Goal: Communication & Community: Answer question/provide support

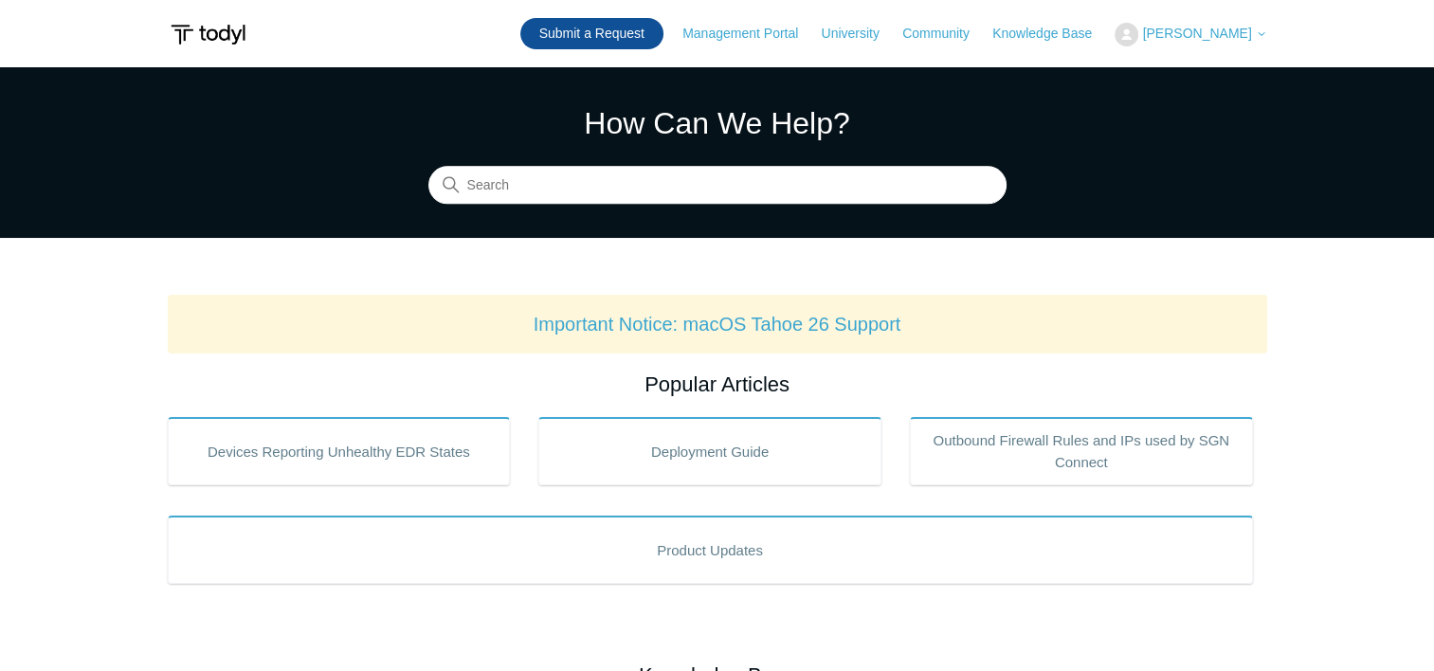
click at [573, 41] on link "Submit a Request" at bounding box center [591, 33] width 143 height 31
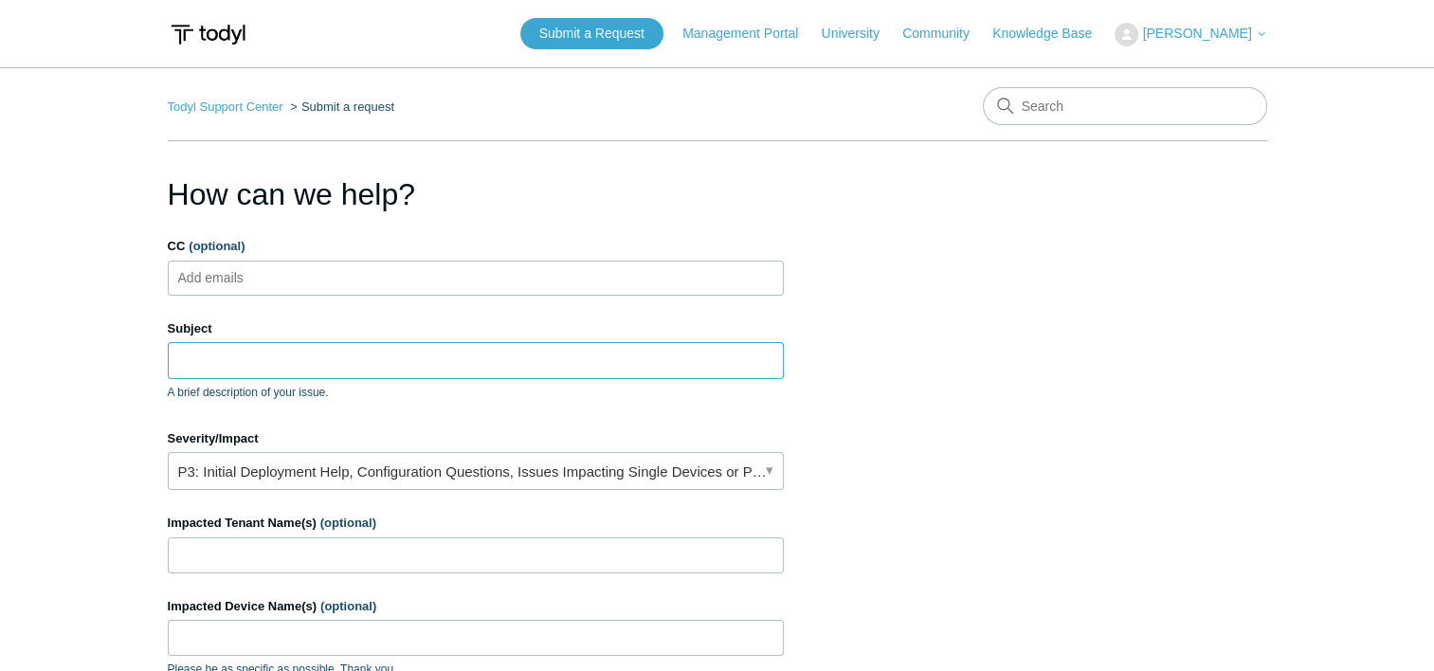
click at [240, 347] on input "Subject" at bounding box center [476, 360] width 616 height 36
type input "P"
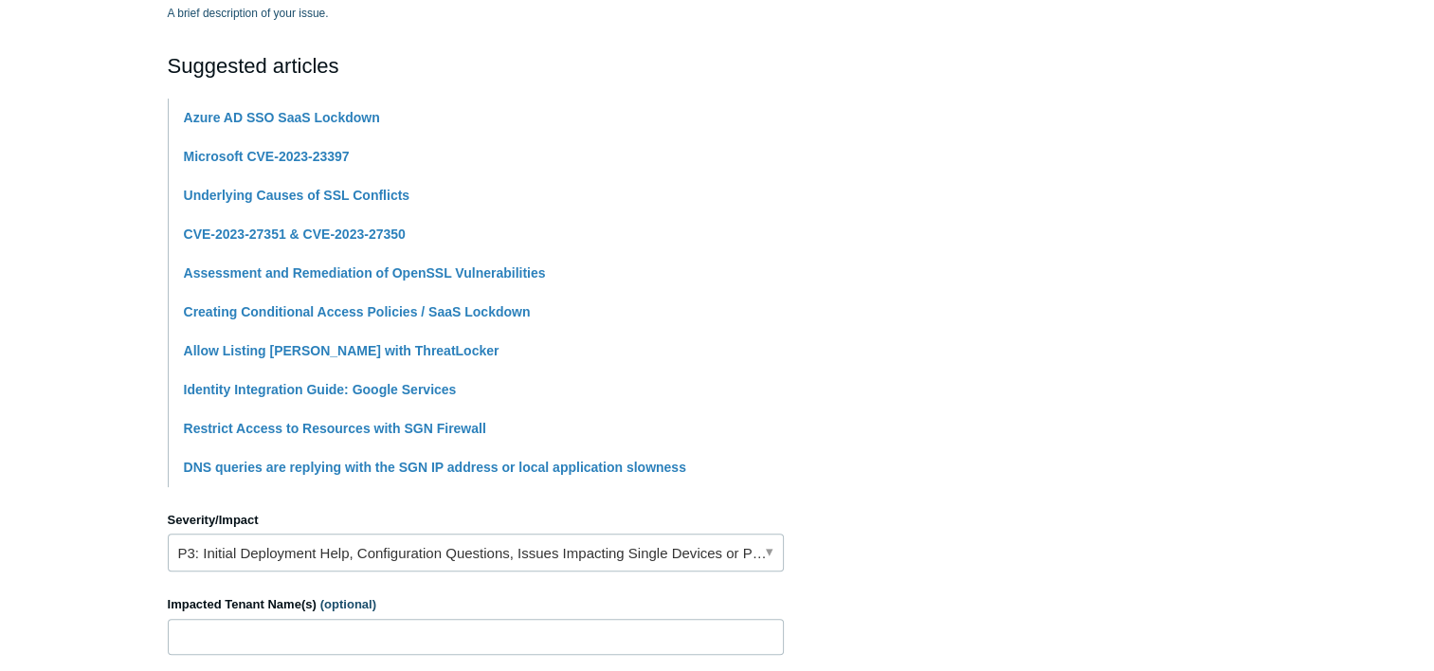
scroll to position [474, 0]
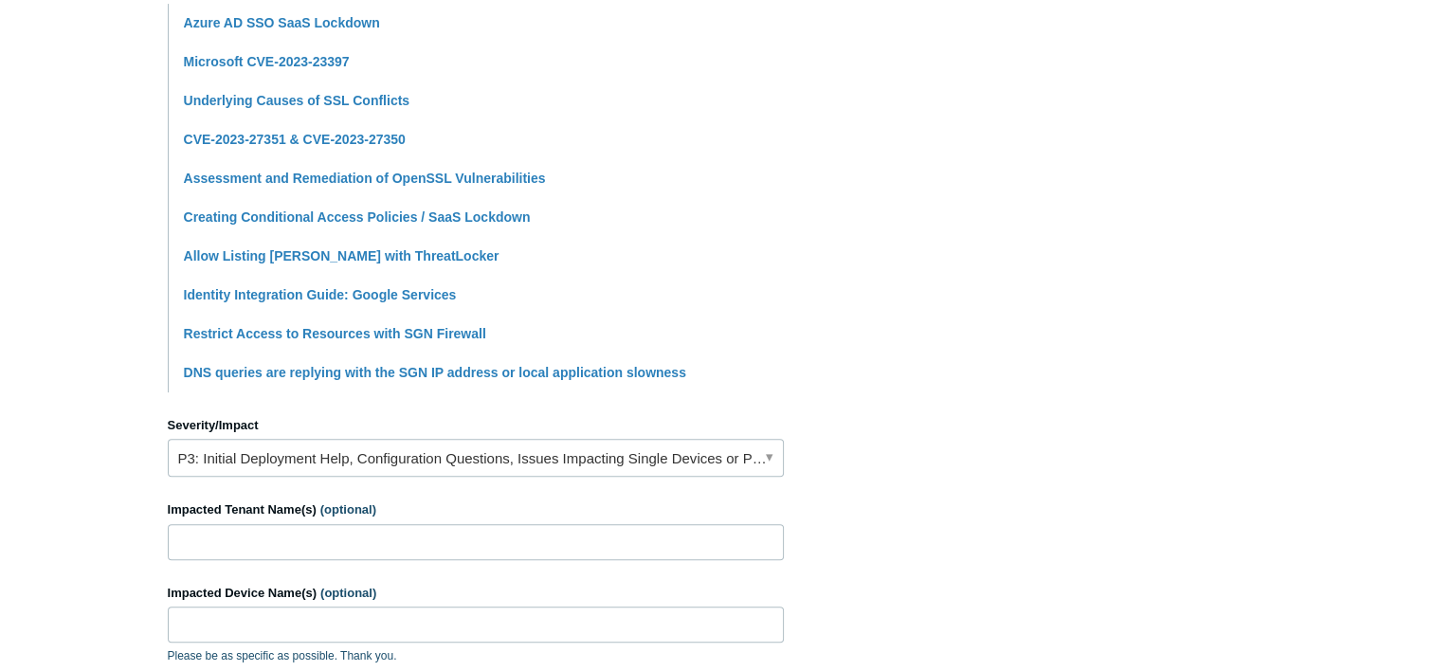
type input "[PERSON_NAME] blocked patching of Line OF Business application."
click at [764, 455] on link "P3: Initial Deployment Help, Configuration Questions, Issues Impacting Single D…" at bounding box center [476, 458] width 616 height 38
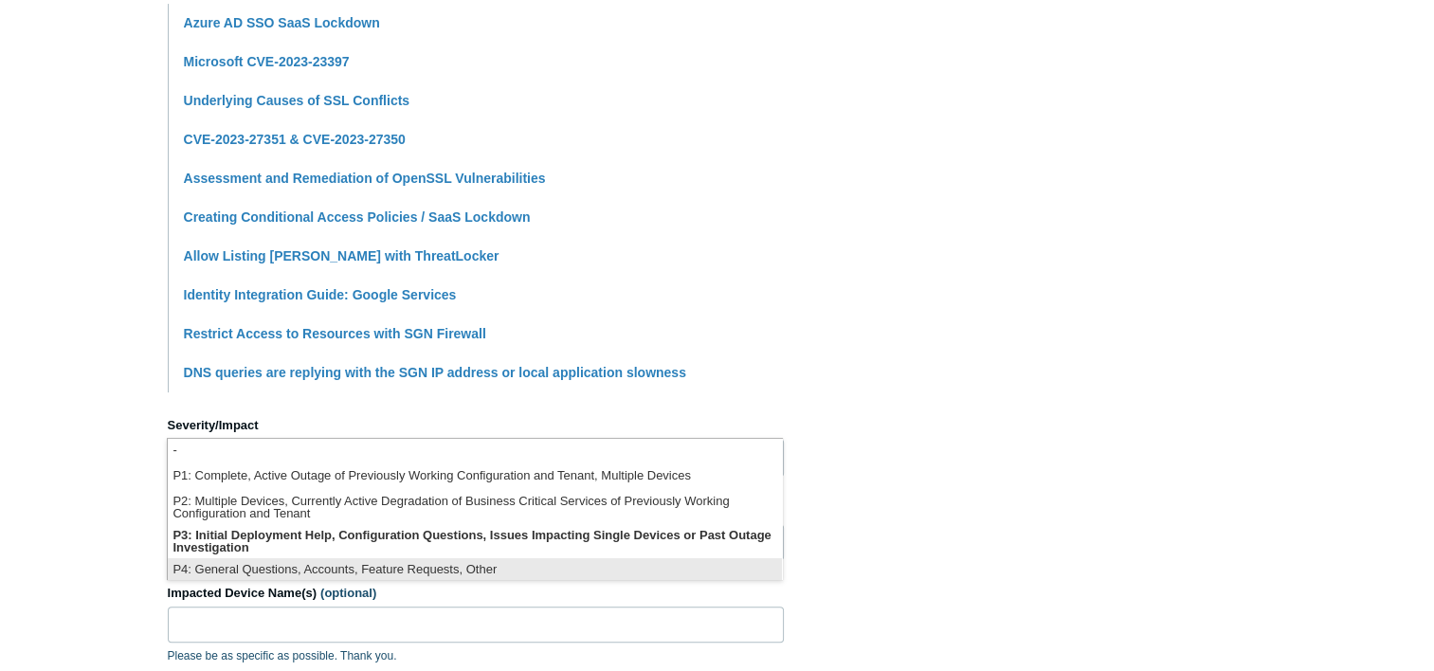
scroll to position [4, 0]
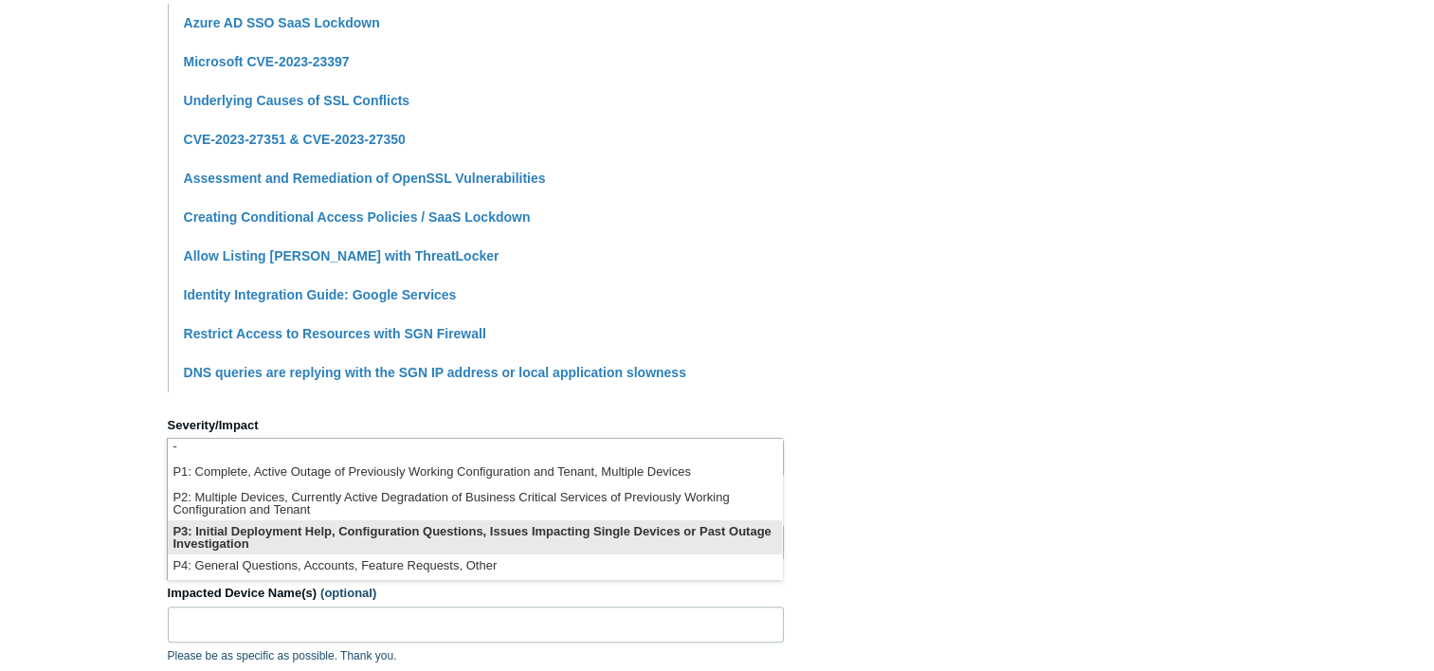
click at [537, 537] on li "P3: Initial Deployment Help, Configuration Questions, Issues Impacting Single D…" at bounding box center [475, 537] width 614 height 34
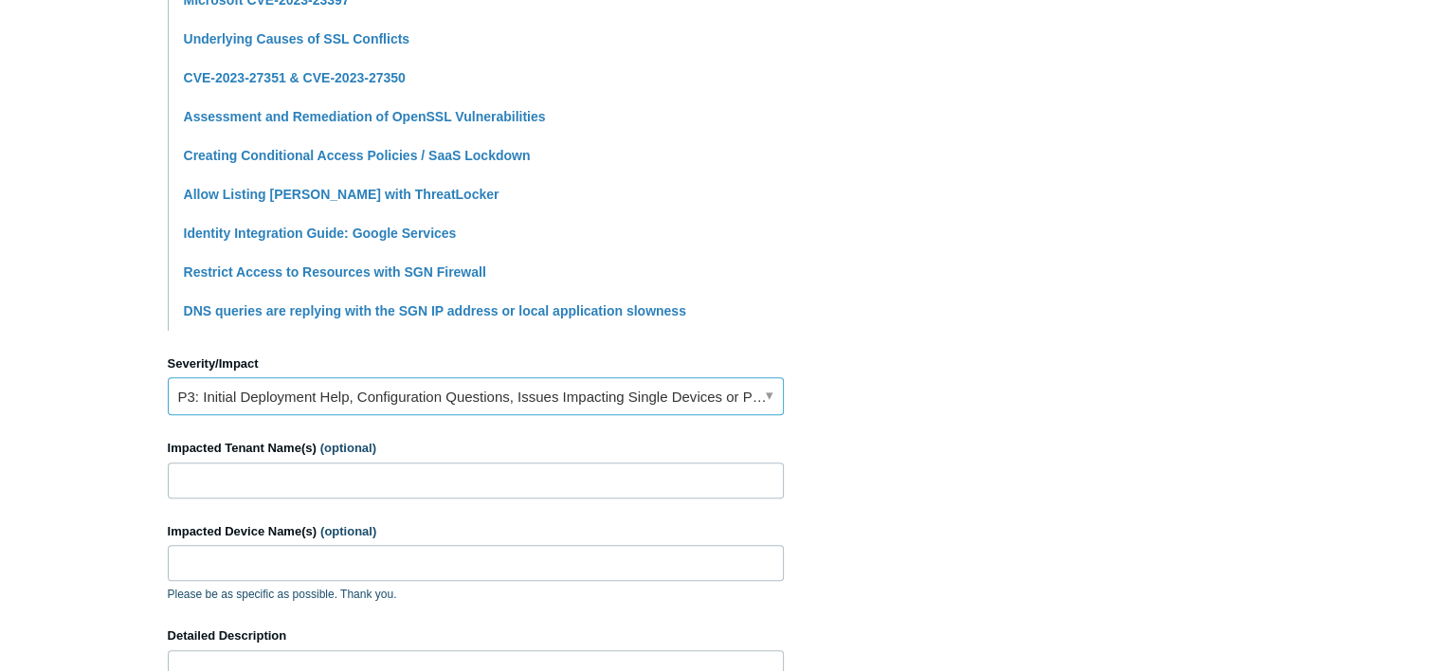
scroll to position [569, 0]
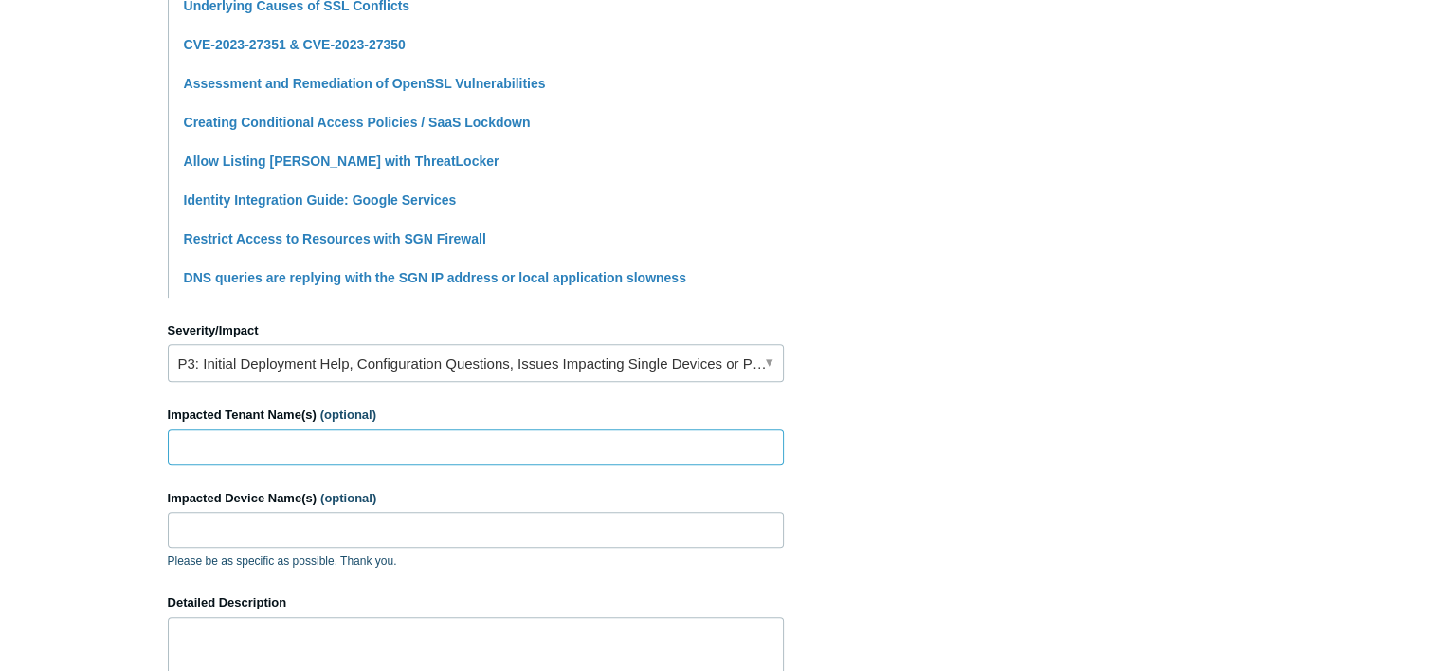
click at [209, 436] on input "Impacted Tenant Name(s) (optional)" at bounding box center [476, 447] width 616 height 36
paste input "E&S Ring Management Corporation"
type input "E&S Ring Management Corporation"
click at [187, 525] on input "Impacted Device Name(s) (optional)" at bounding box center [476, 530] width 616 height 36
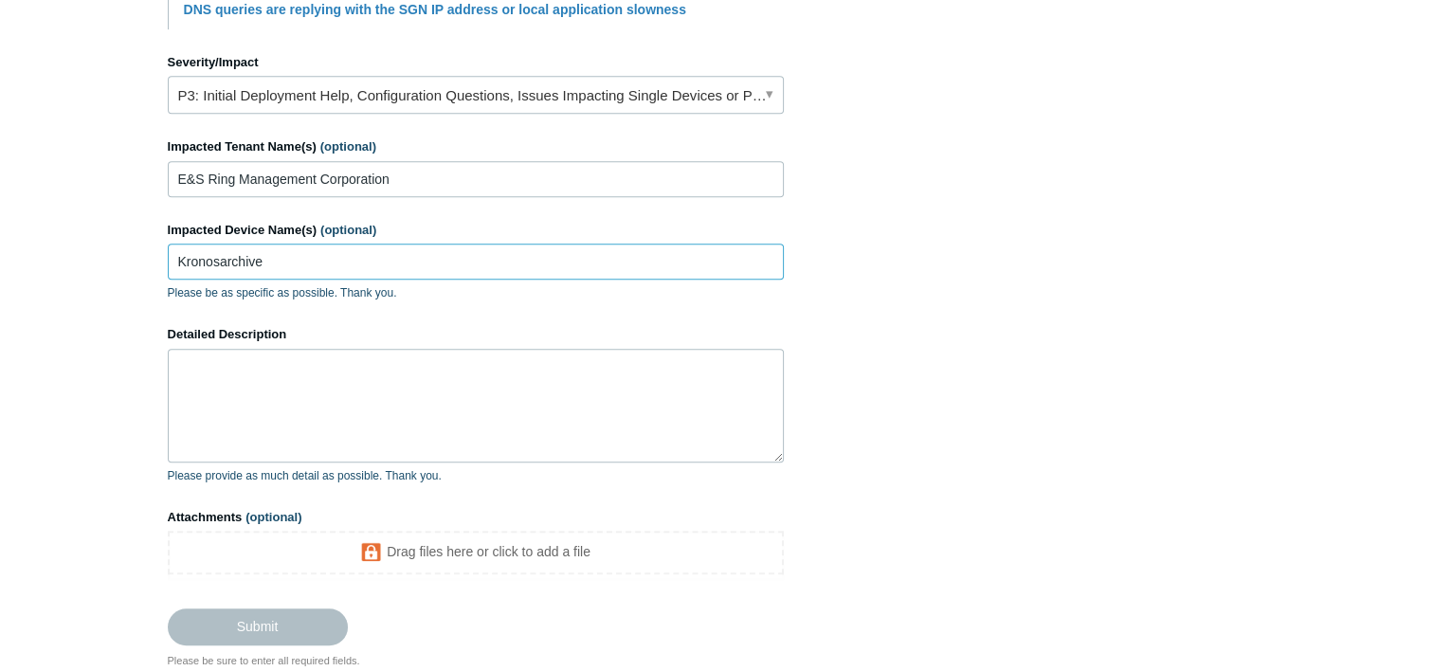
scroll to position [853, 0]
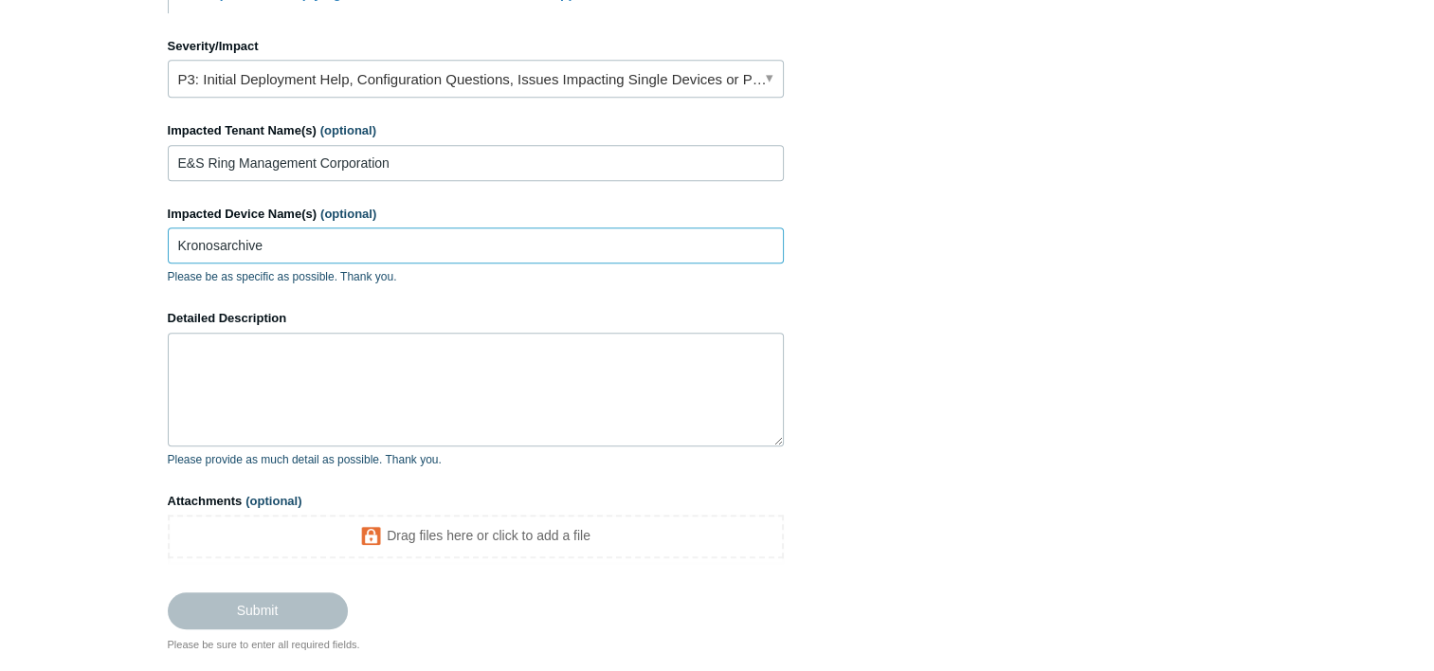
type input "Kronosarchive"
click at [191, 346] on textarea "Detailed Description" at bounding box center [476, 390] width 616 height 114
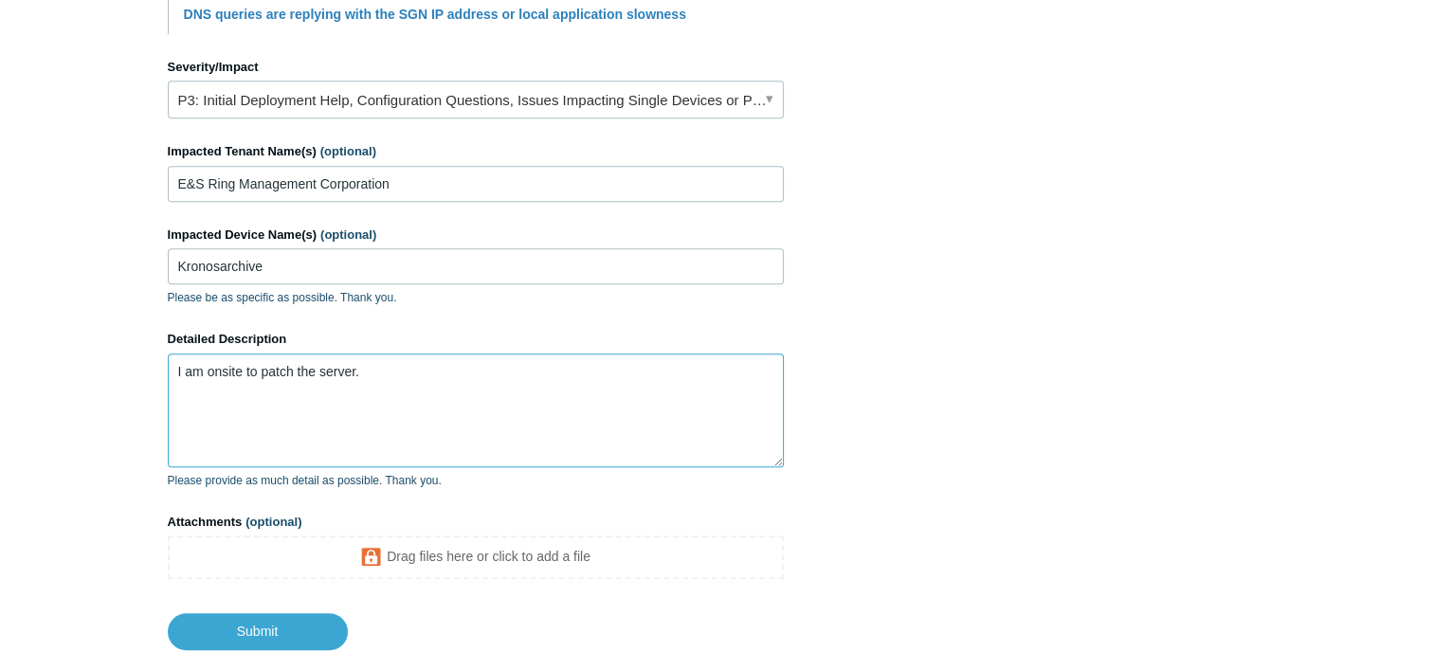
scroll to position [940, 0]
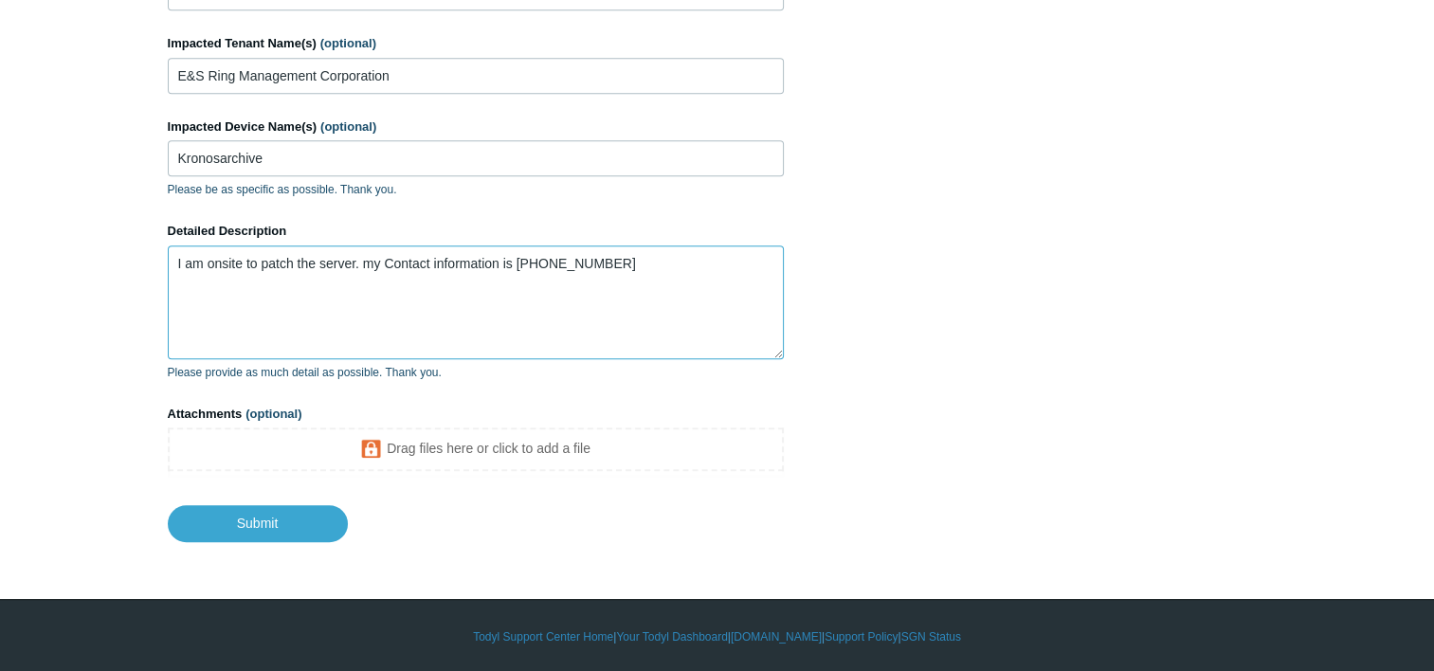
click at [562, 258] on textarea "I am onsite to patch the server. my Contact information is [PHONE_NUMBER]" at bounding box center [476, 302] width 616 height 114
type textarea "I am onsite to patch the server. my Contact information is [PHONE_NUMBER]"
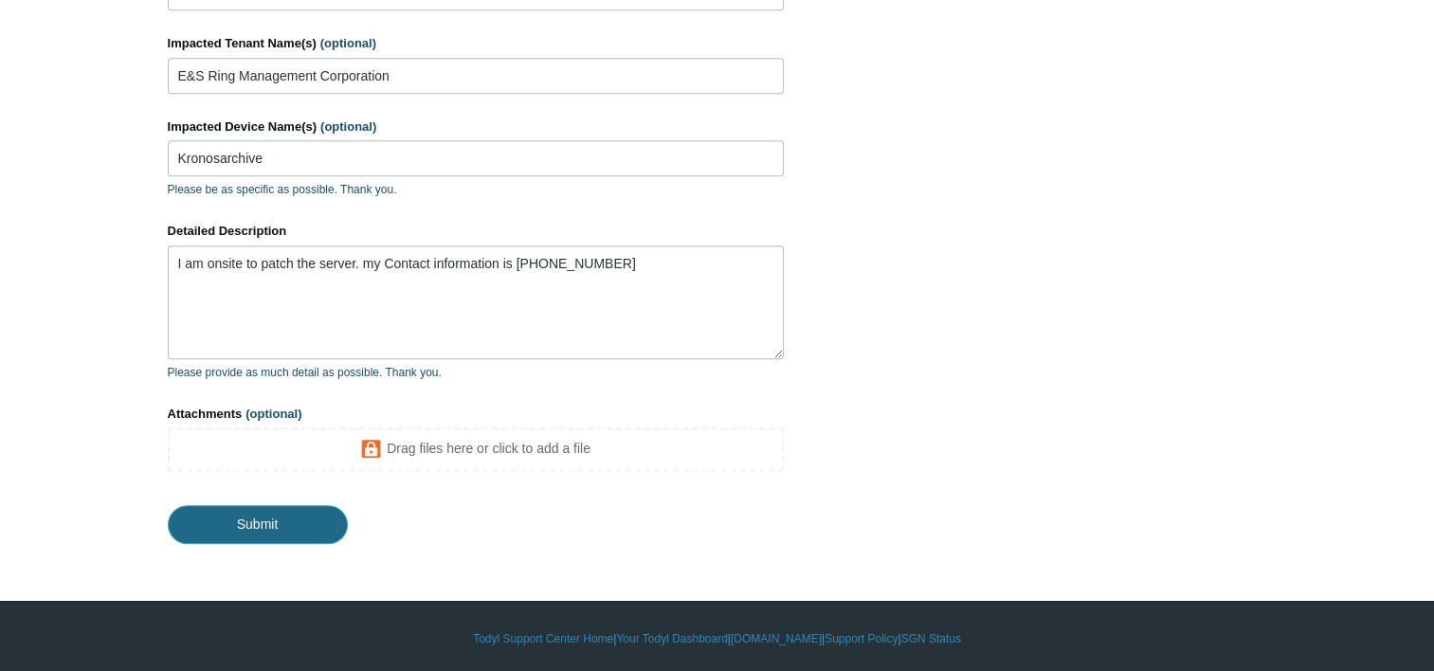
click at [279, 523] on input "Submit" at bounding box center [258, 524] width 180 height 38
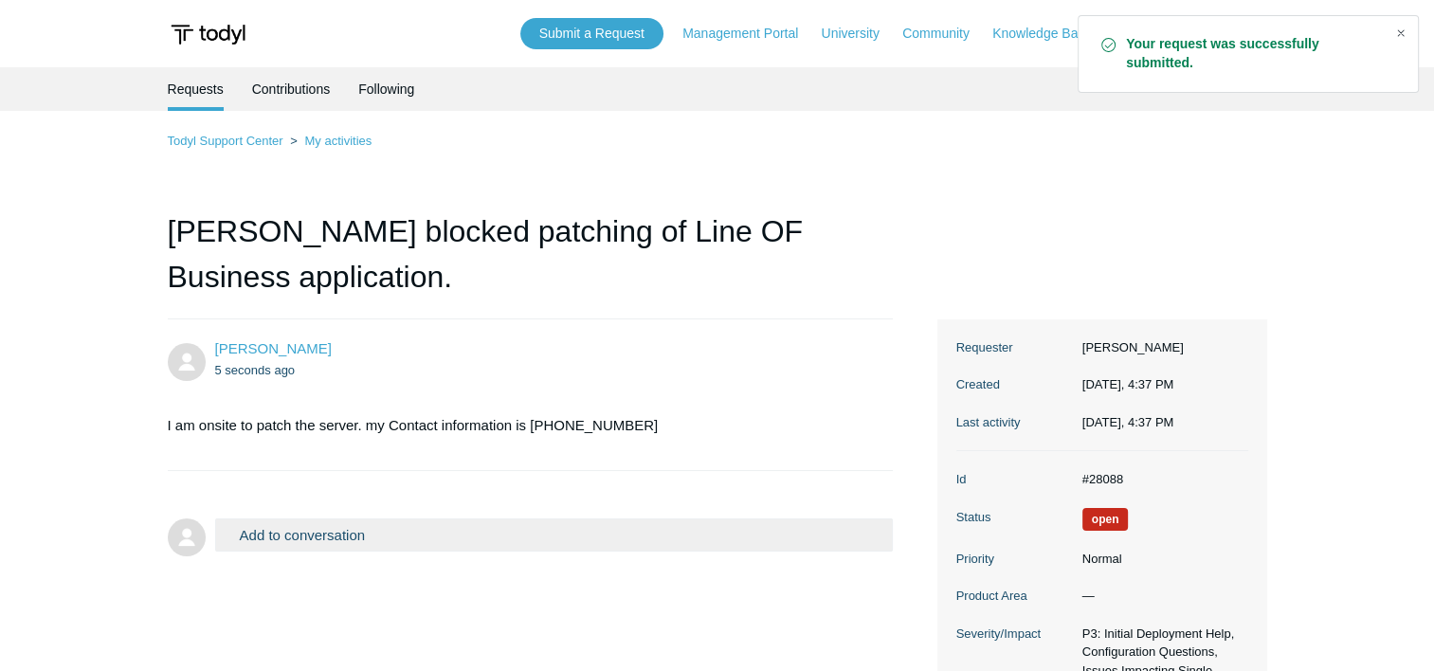
click at [1406, 27] on div "Close" at bounding box center [1401, 33] width 27 height 27
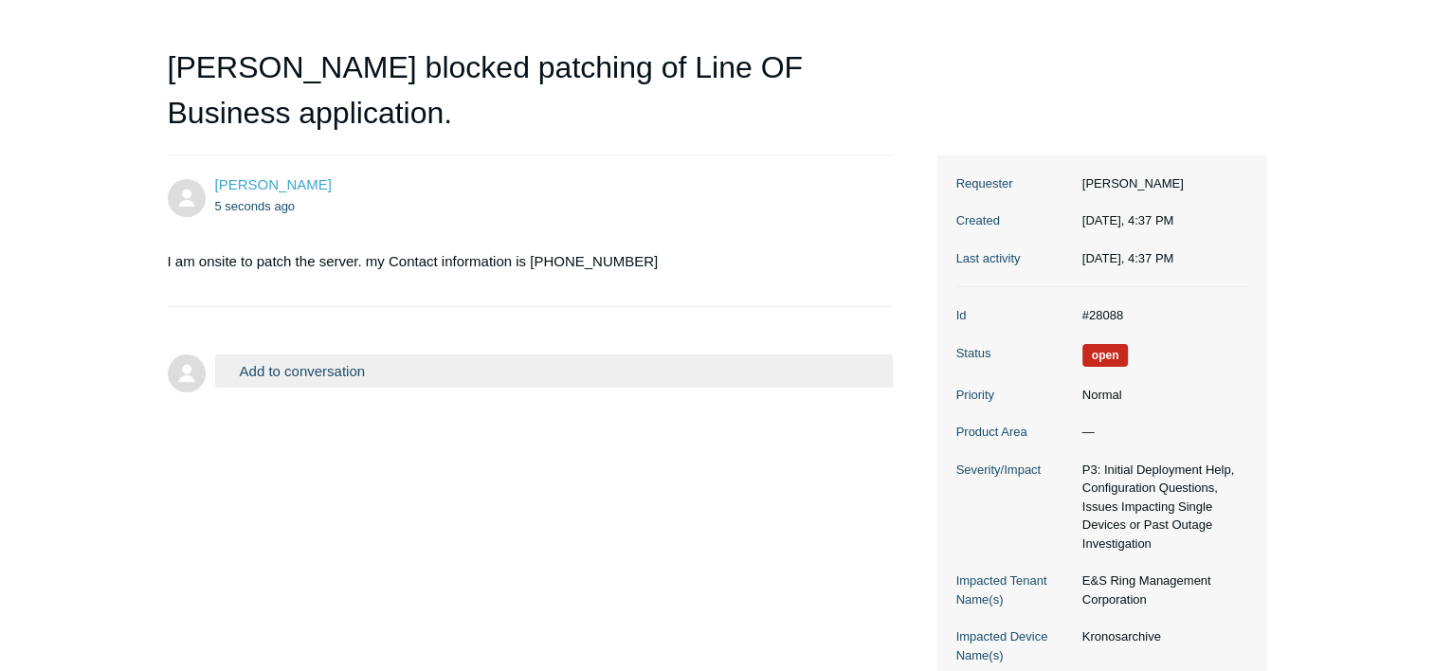
scroll to position [190, 0]
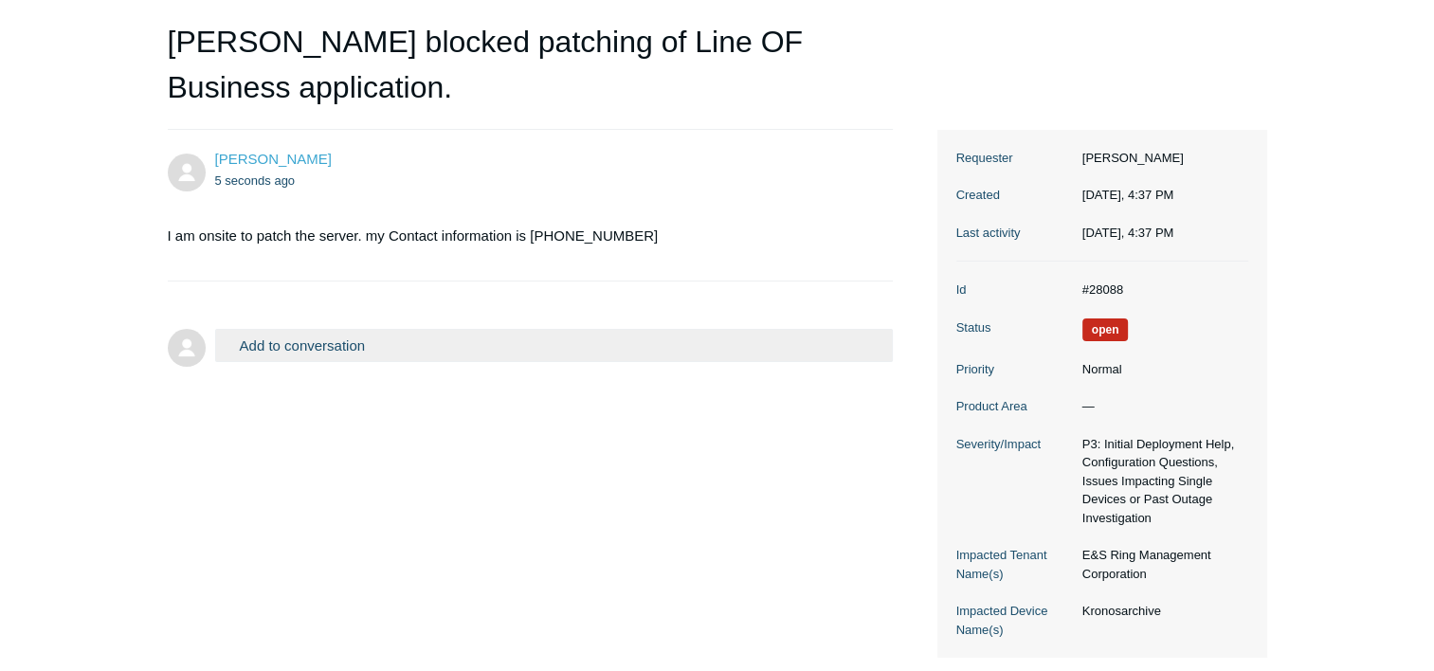
click at [298, 350] on button "Add to conversation" at bounding box center [554, 345] width 679 height 33
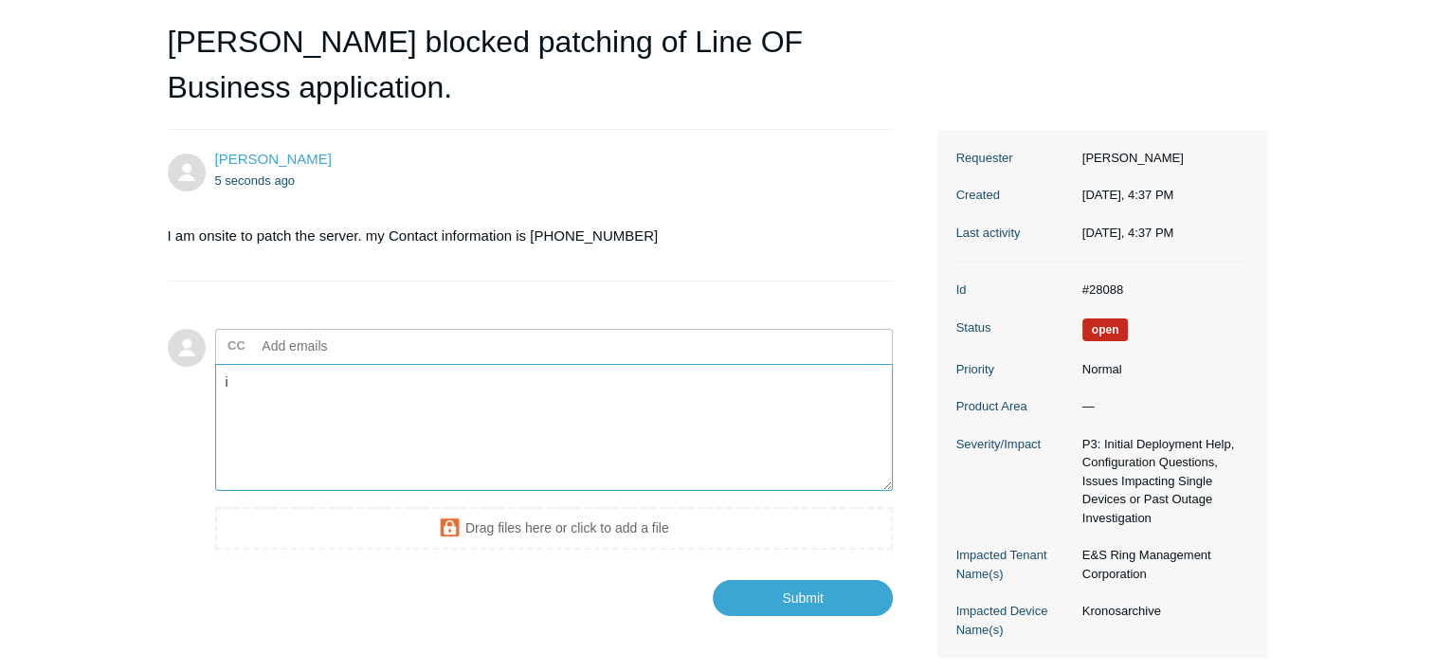
type textarea "i"
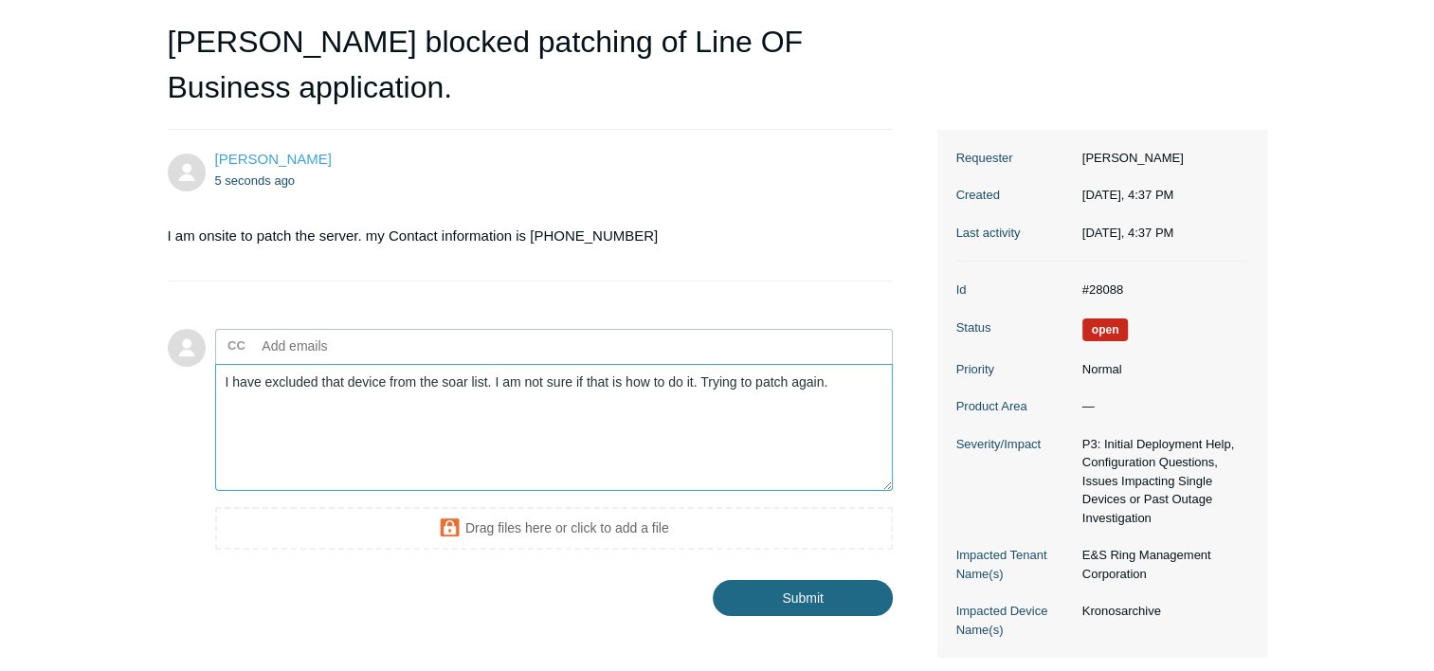
type textarea "I have excluded that device from the soar list. I am not sure if that is how to…"
click at [811, 600] on input "Submit" at bounding box center [803, 599] width 180 height 38
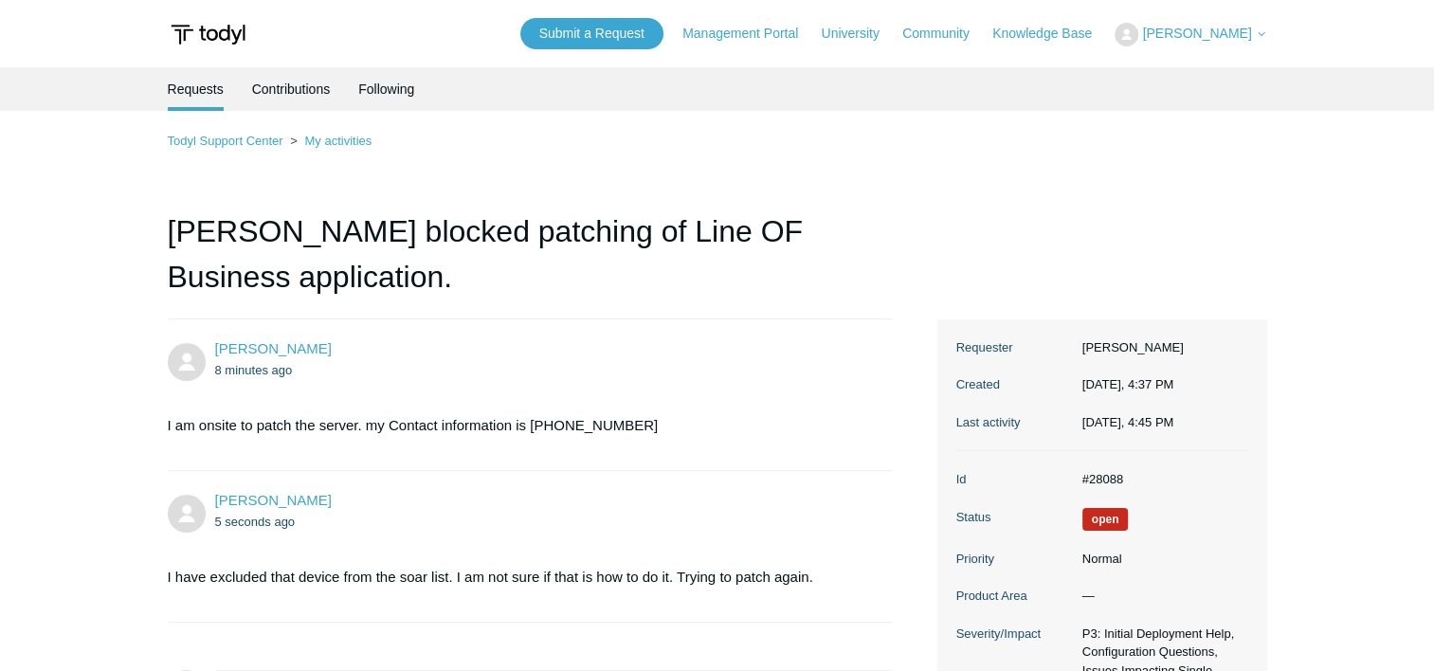
click at [698, 138] on ol "Todyl Support Center My activities" at bounding box center [718, 141] width 1100 height 22
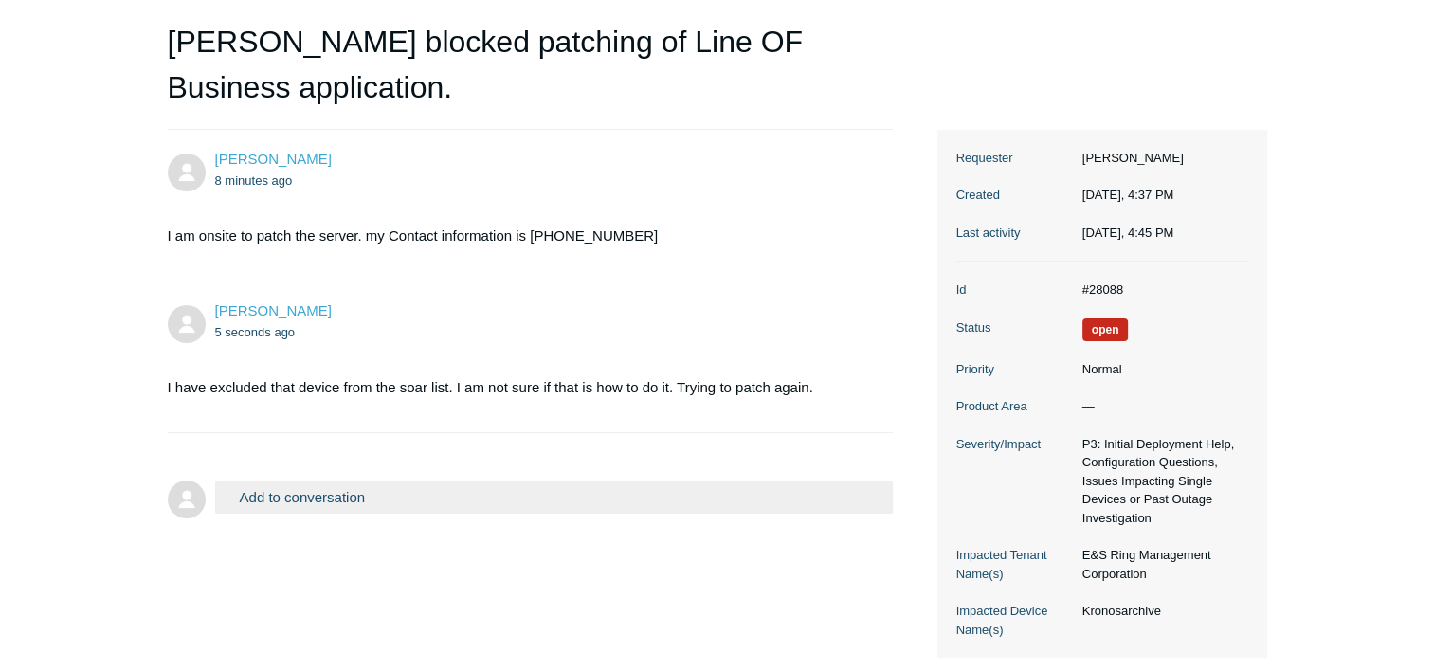
click at [294, 506] on button "Add to conversation" at bounding box center [554, 497] width 679 height 33
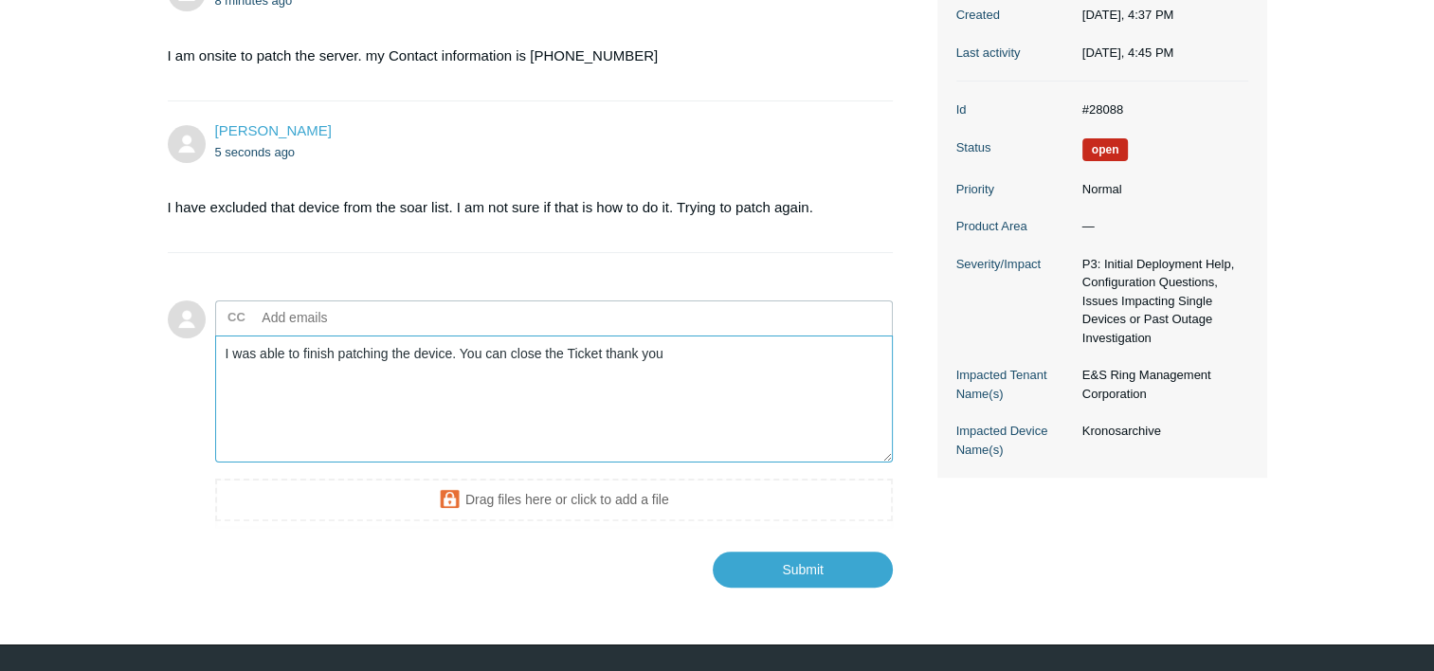
scroll to position [379, 0]
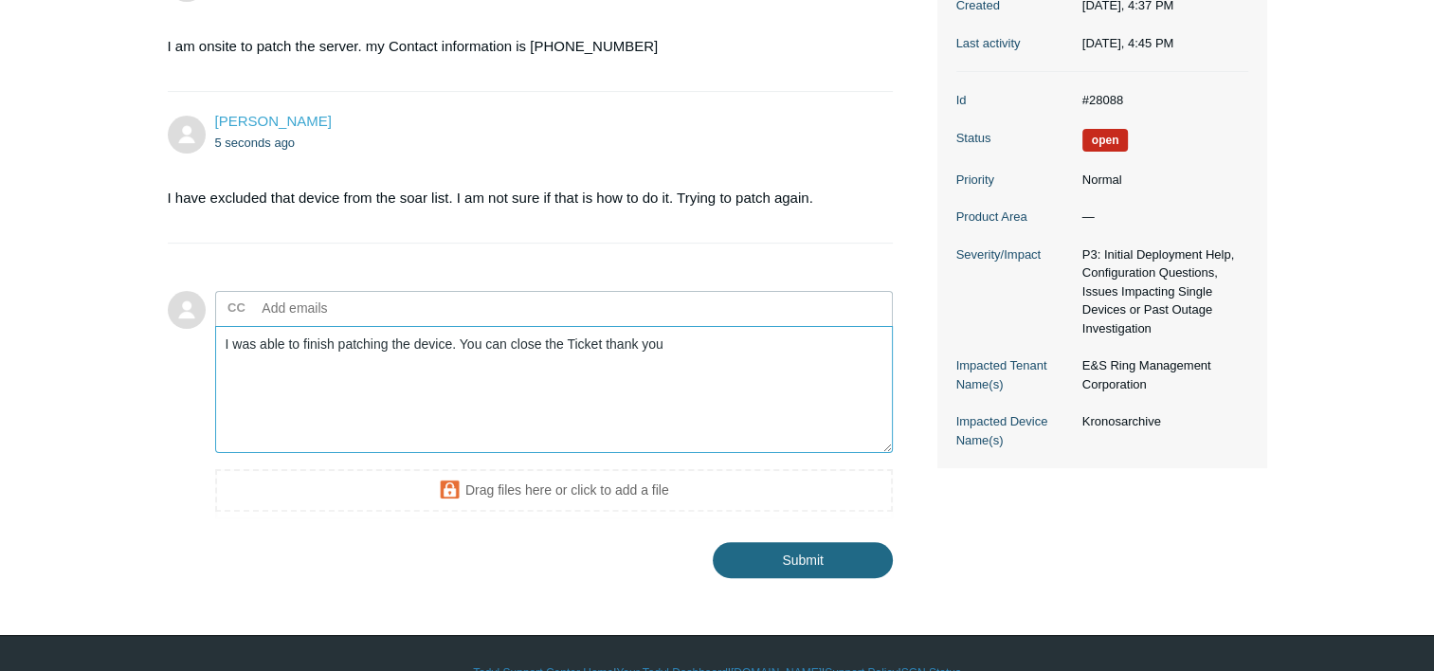
type textarea "I was able to finish patching the device. You can close the Ticket thank you"
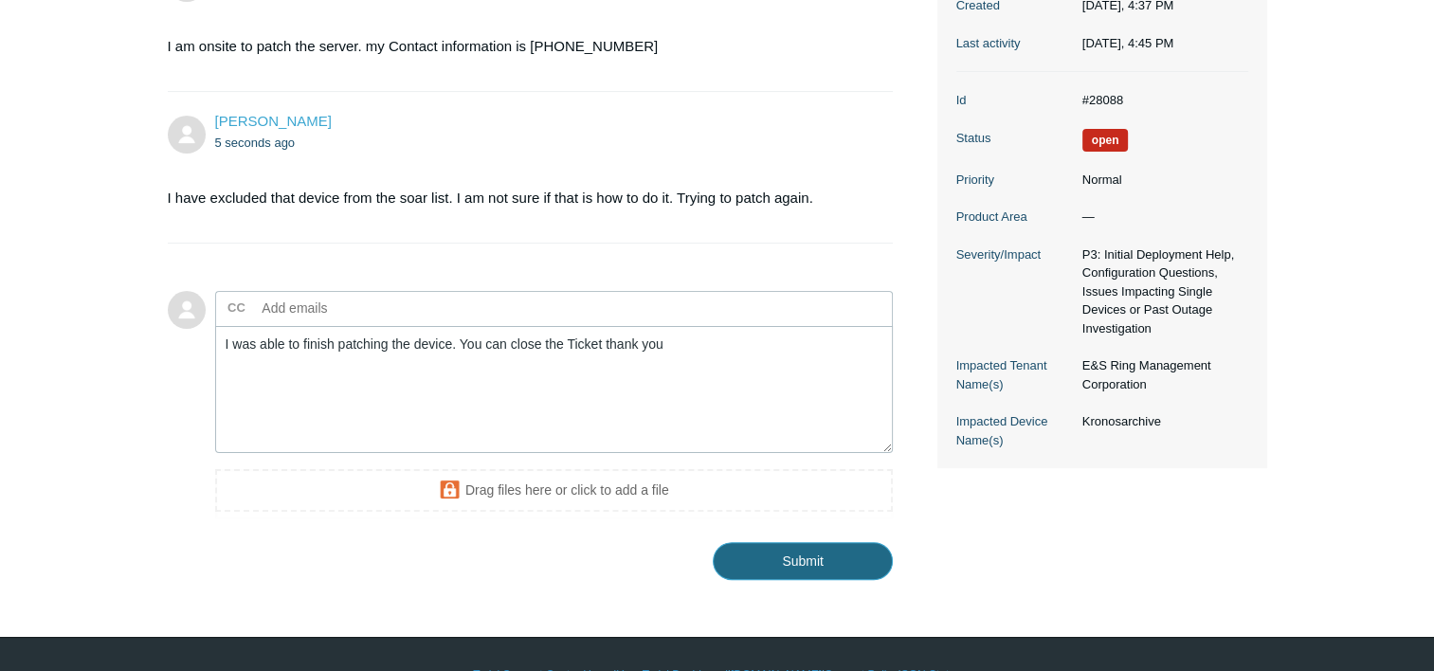
drag, startPoint x: 770, startPoint y: 560, endPoint x: 783, endPoint y: 565, distance: 14.1
click at [783, 565] on input "Submit" at bounding box center [803, 561] width 180 height 38
